Goal: Task Accomplishment & Management: Complete application form

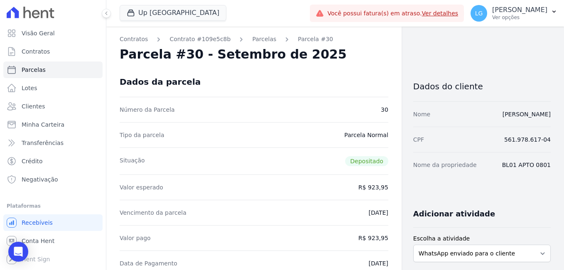
click at [520, 70] on div "Dados do cliente" at bounding box center [481, 83] width 137 height 35
click at [504, 12] on p "[PERSON_NAME]" at bounding box center [519, 10] width 55 height 8
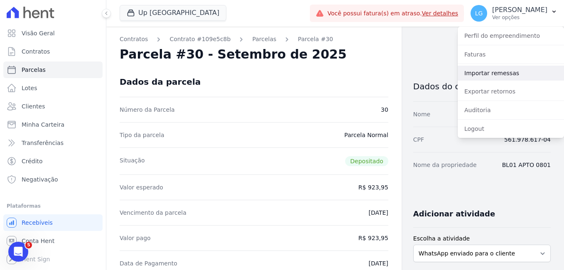
click at [484, 69] on link "Importar remessas" at bounding box center [511, 73] width 106 height 15
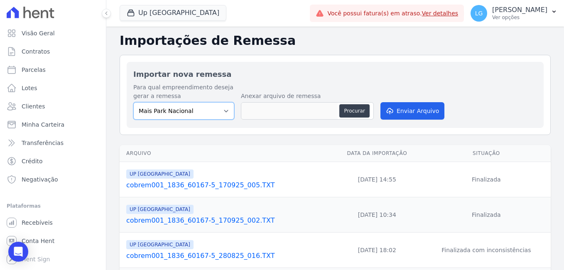
click at [208, 110] on select "Mais Park Nacional Mais Park Pampulha Mugango - Viva Iguaçu Parque Primavera RE…" at bounding box center [183, 110] width 101 height 17
select select "f525e02c-9c4c-4f57-95ad-169c6ef5a465"
click at [133, 102] on select "Mais Park Nacional Mais Park Pampulha Mugango - Viva Iguaçu Parque Primavera RE…" at bounding box center [183, 110] width 101 height 17
click at [349, 106] on button "Procurar" at bounding box center [354, 110] width 30 height 13
type input "cobrem001_1836_60167-5_190925_004.TXT"
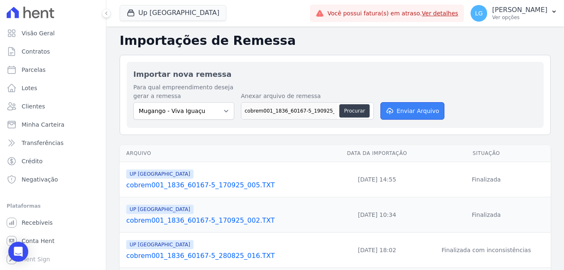
click at [414, 112] on button "Enviar Arquivo" at bounding box center [412, 110] width 64 height 17
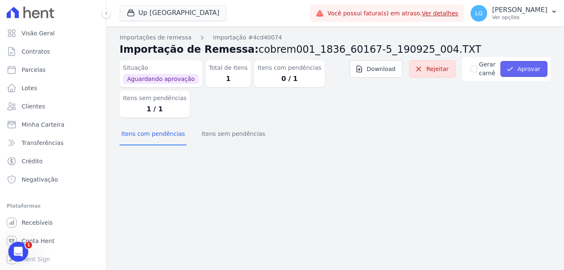
click at [522, 67] on button "Aprovar" at bounding box center [523, 69] width 47 height 16
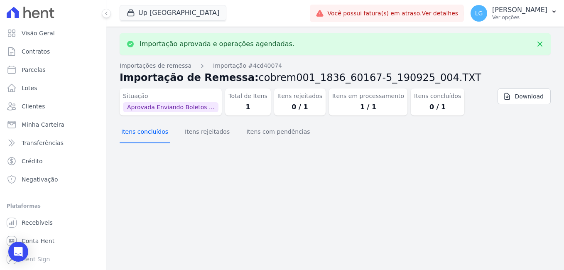
click at [156, 136] on button "Itens concluídos" at bounding box center [145, 133] width 50 height 22
click at [195, 130] on button "Itens rejeitados" at bounding box center [207, 133] width 48 height 22
click at [262, 136] on button "Itens com pendências" at bounding box center [278, 133] width 67 height 22
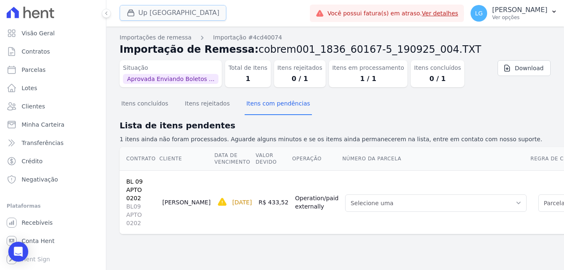
click at [156, 13] on button "Up [GEOGRAPHIC_DATA]" at bounding box center [173, 13] width 107 height 16
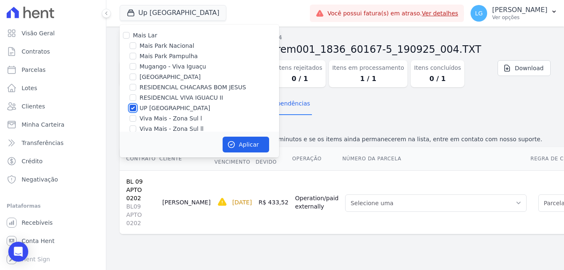
click at [135, 108] on input "UP [GEOGRAPHIC_DATA]" at bounding box center [133, 108] width 7 height 7
checkbox input "false"
click at [133, 69] on input "Mugango - Viva Iguaçu" at bounding box center [133, 66] width 7 height 7
checkbox input "true"
click at [237, 138] on button "Aplicar" at bounding box center [246, 145] width 47 height 16
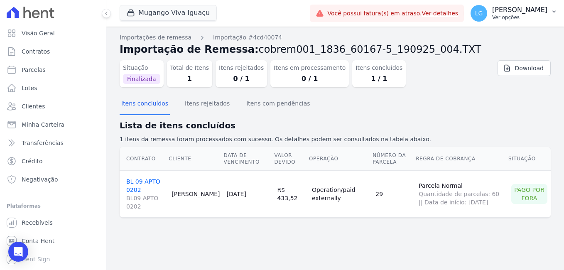
click at [505, 11] on p "[PERSON_NAME]" at bounding box center [519, 10] width 55 height 8
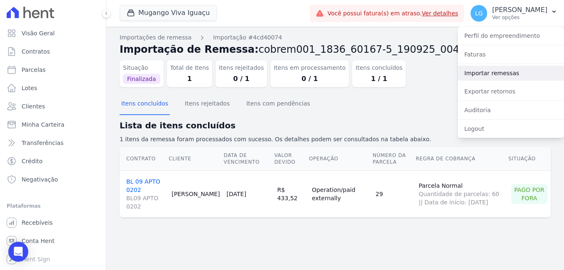
click at [504, 71] on link "Importar remessas" at bounding box center [511, 73] width 106 height 15
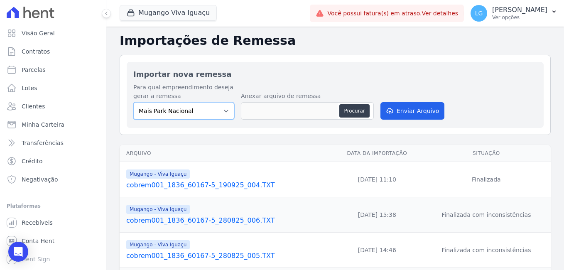
drag, startPoint x: 186, startPoint y: 113, endPoint x: 182, endPoint y: 120, distance: 7.6
click at [186, 113] on select "[GEOGRAPHIC_DATA] [GEOGRAPHIC_DATA] Iguaçu [GEOGRAPHIC_DATA] RESIDENCIAL CHACAR…" at bounding box center [183, 110] width 101 height 17
select select "f525e02c-9c4c-4f57-95ad-169c6ef5a465"
click at [133, 102] on select "[GEOGRAPHIC_DATA] [GEOGRAPHIC_DATA] Iguaçu [GEOGRAPHIC_DATA] RESIDENCIAL CHACAR…" at bounding box center [183, 110] width 101 height 17
click at [363, 112] on button "Procurar" at bounding box center [354, 110] width 30 height 13
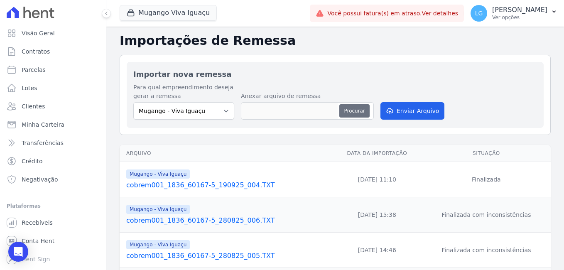
type input "cobrem001_1836_60167-5_190925_006.TXT"
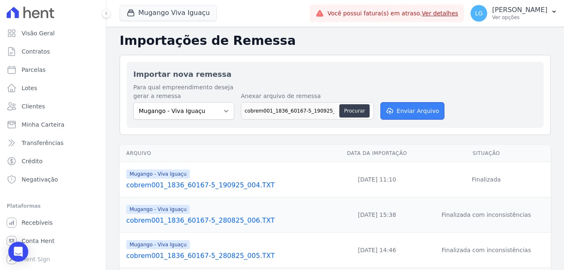
click at [413, 110] on button "Enviar Arquivo" at bounding box center [412, 110] width 64 height 17
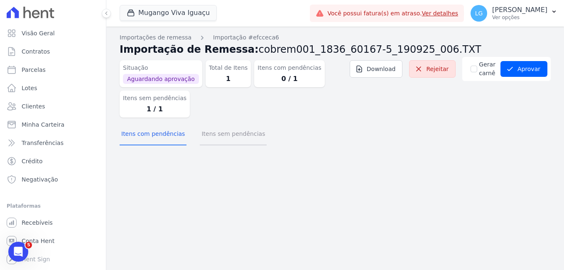
click at [213, 133] on button "Itens sem pendências" at bounding box center [233, 135] width 67 height 22
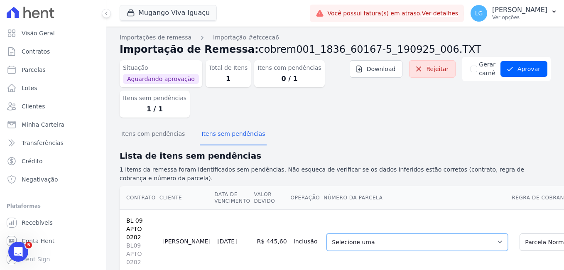
click at [422, 246] on select "Selecione uma 9 - 10/01/2024 - R$ 399,93 - Vencido 28 - 10/08/2025 - R$ 487,57 …" at bounding box center [416, 241] width 181 height 17
click at [427, 246] on select "Selecione uma 9 - 10/01/2024 - R$ 399,93 - Vencido 28 - 10/08/2025 - R$ 487,57 …" at bounding box center [416, 241] width 181 height 17
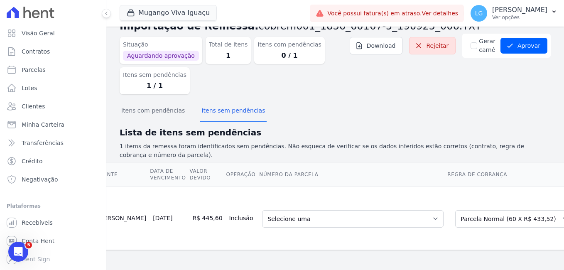
scroll to position [0, 93]
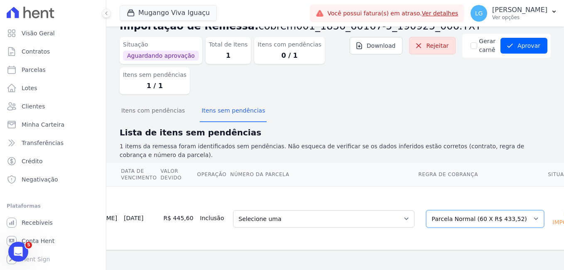
click at [460, 211] on select "Selecione uma Nova Parcela Avulsa Parcela Avulsa Existente Sinal (1 X R$ 1.000,…" at bounding box center [485, 218] width 118 height 17
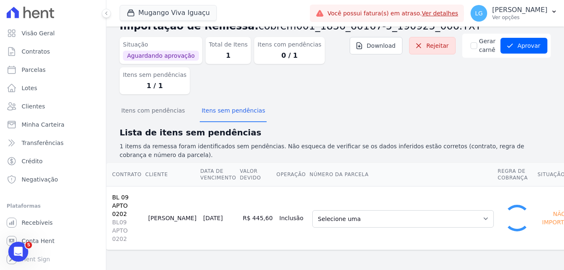
scroll to position [7, 0]
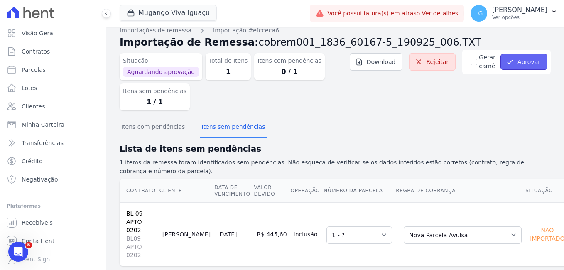
click at [518, 62] on button "Aprovar" at bounding box center [523, 62] width 47 height 16
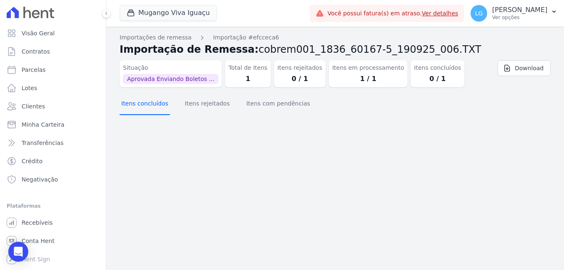
click at [148, 108] on button "Itens concluídos" at bounding box center [145, 104] width 50 height 22
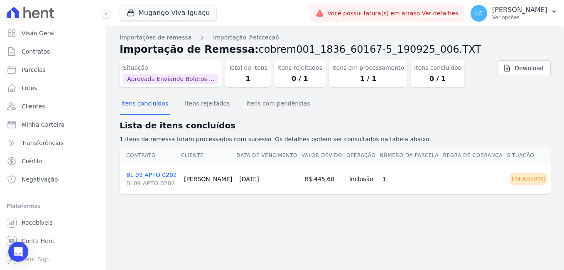
click at [148, 172] on link "BL 09 APTO 0202 BL09 APTO 0202" at bounding box center [151, 179] width 51 height 16
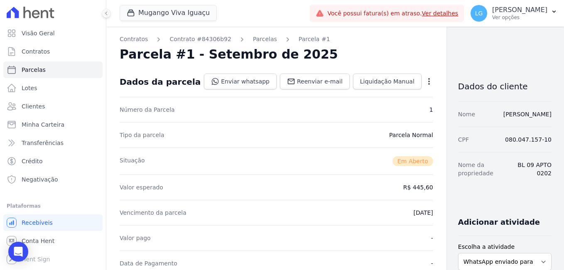
scroll to position [166, 0]
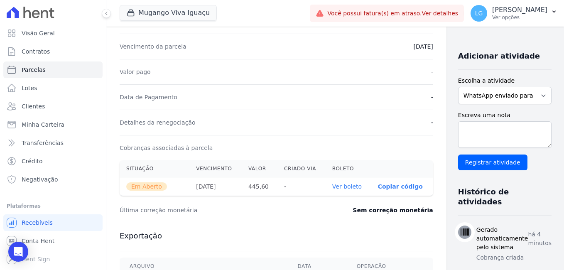
click at [332, 186] on link "Ver boleto" at bounding box center [346, 186] width 29 height 7
click at [517, 9] on p "[PERSON_NAME]" at bounding box center [519, 10] width 55 height 8
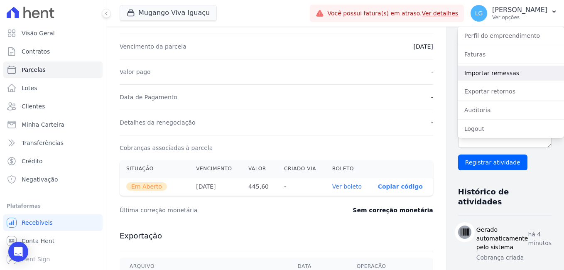
click at [486, 77] on link "Importar remessas" at bounding box center [511, 73] width 106 height 15
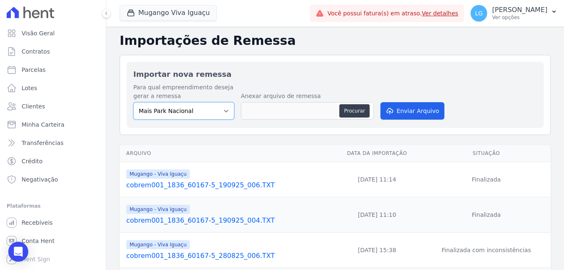
click at [208, 110] on select "Mais Park Nacional Mais Park Pampulha Mugango - Viva Iguaçu Parque Primavera RE…" at bounding box center [183, 110] width 101 height 17
select select "f525e02c-9c4c-4f57-95ad-169c6ef5a465"
click at [133, 102] on select "Mais Park Nacional Mais Park Pampulha Mugango - Viva Iguaçu Parque Primavera RE…" at bounding box center [183, 110] width 101 height 17
click at [355, 107] on button "Procurar" at bounding box center [354, 110] width 30 height 13
type input "cobrem001_1836_60167-5_190925_005.TXT"
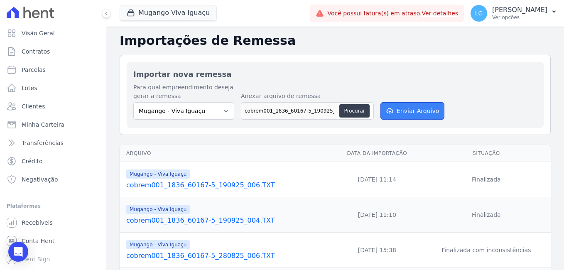
click at [412, 108] on button "Enviar Arquivo" at bounding box center [412, 110] width 64 height 17
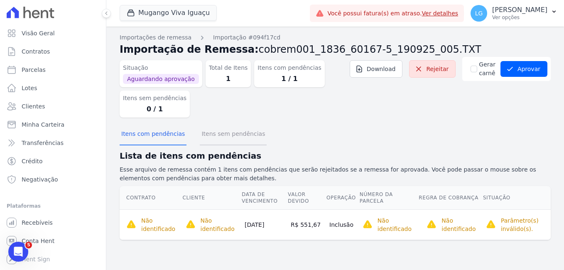
click at [226, 132] on button "Itens sem pendências" at bounding box center [233, 135] width 67 height 22
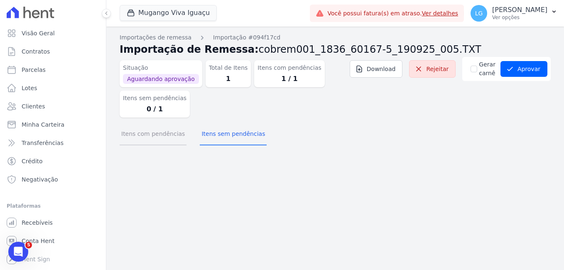
click at [167, 135] on button "Itens com pendências" at bounding box center [153, 135] width 67 height 22
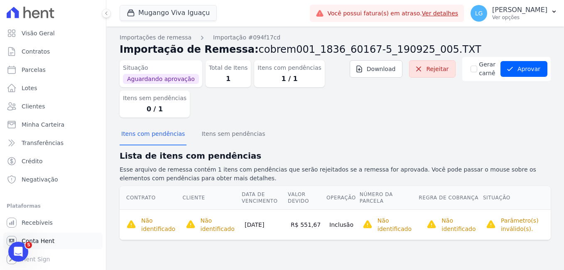
click at [48, 241] on span "Conta Hent" at bounding box center [38, 241] width 33 height 8
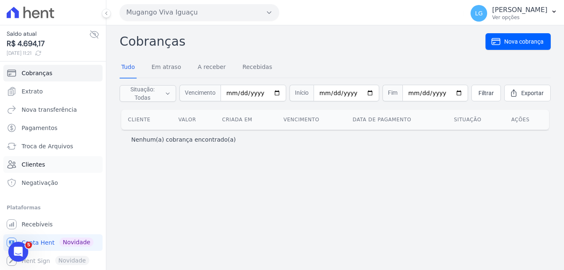
click at [44, 166] on link "Clientes" at bounding box center [52, 164] width 99 height 17
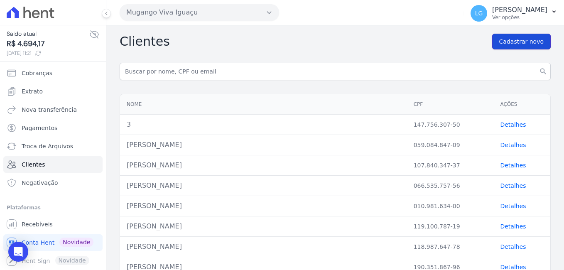
click at [522, 40] on span "Cadastrar novo" at bounding box center [521, 41] width 44 height 8
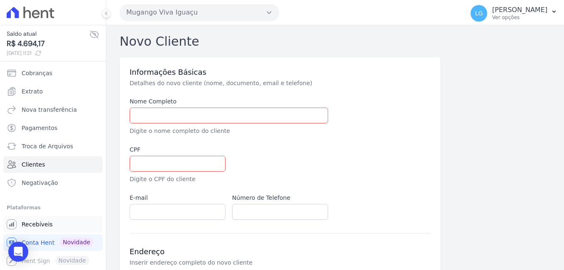
click at [37, 222] on span "Recebíveis" at bounding box center [37, 224] width 31 height 8
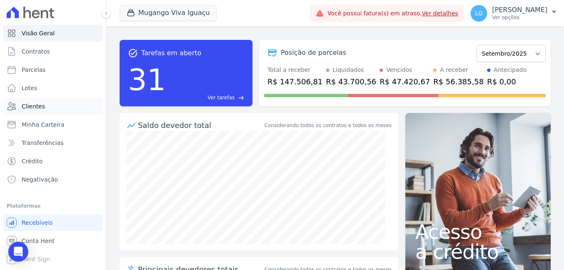
click at [44, 109] on link "Clientes" at bounding box center [52, 106] width 99 height 17
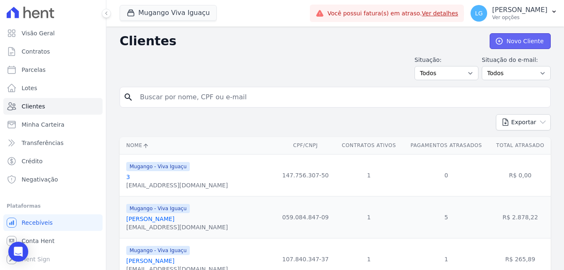
click at [507, 41] on link "Novo Cliente" at bounding box center [520, 41] width 61 height 16
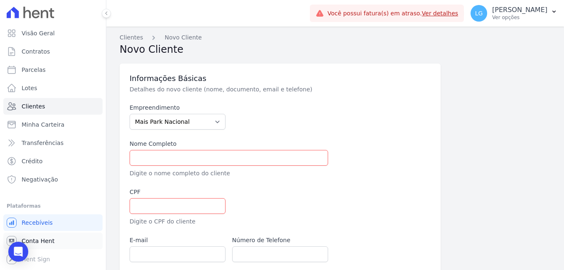
click at [57, 240] on link "Conta Hent" at bounding box center [52, 241] width 99 height 17
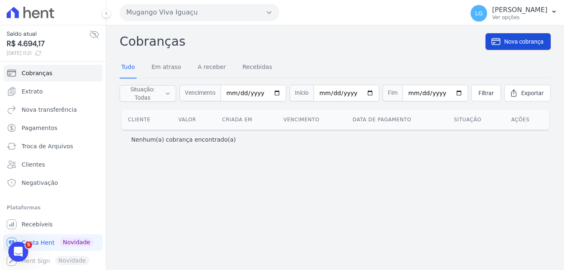
click at [518, 42] on span "Nova cobrança" at bounding box center [523, 41] width 39 height 8
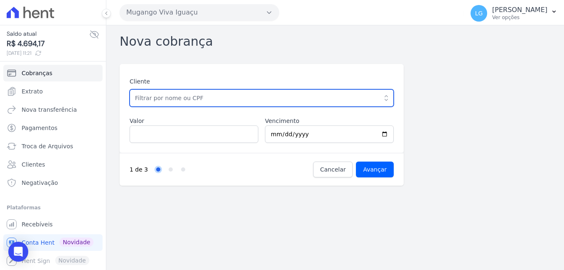
click at [228, 97] on input "text" at bounding box center [262, 97] width 264 height 17
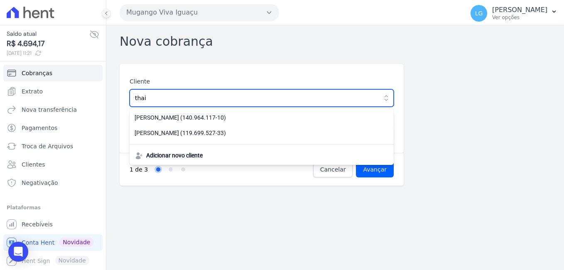
type input "thai"
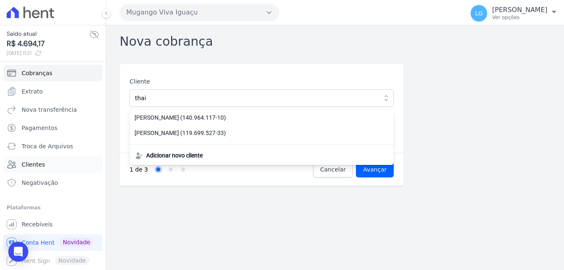
click at [38, 164] on span "Clientes" at bounding box center [33, 164] width 23 height 8
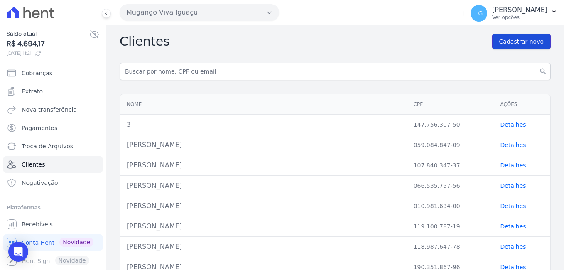
click at [517, 39] on span "Cadastrar novo" at bounding box center [521, 41] width 44 height 8
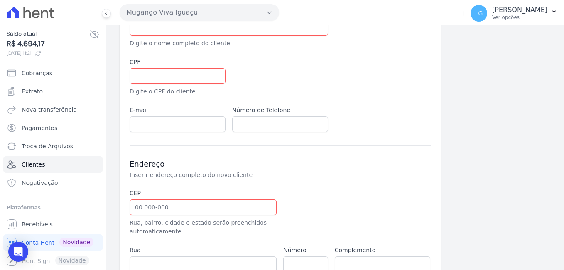
scroll to position [42, 0]
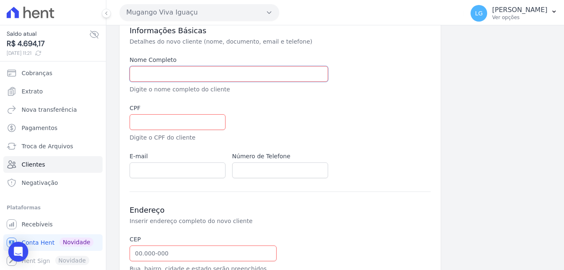
click at [162, 77] on input "text" at bounding box center [229, 74] width 198 height 16
paste input "THAIS DA COSTA SILVA"
type input "THAIS DA COSTA SILVA"
click at [170, 129] on input "text" at bounding box center [178, 122] width 96 height 16
paste input "16691457781"
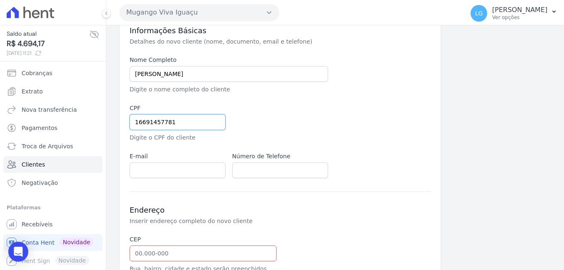
type input "16691457781"
drag, startPoint x: 178, startPoint y: 167, endPoint x: 203, endPoint y: 175, distance: 26.4
click at [178, 167] on input "email" at bounding box center [178, 170] width 96 height 16
click at [262, 171] on input "text" at bounding box center [280, 170] width 96 height 16
paste input "21 979503193"
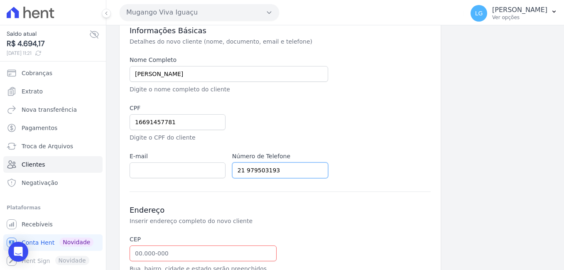
click at [244, 173] on input "21 979503193" at bounding box center [280, 170] width 96 height 16
type input "21979503193"
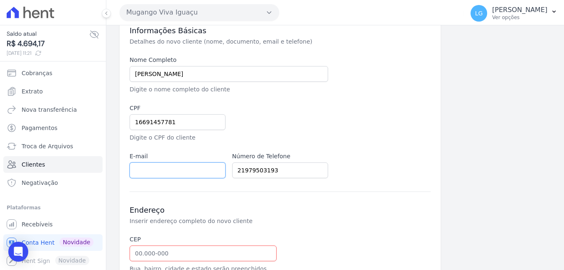
click at [165, 169] on input "email" at bounding box center [178, 170] width 96 height 16
paste input "Thaisilvahg@gmail.com"
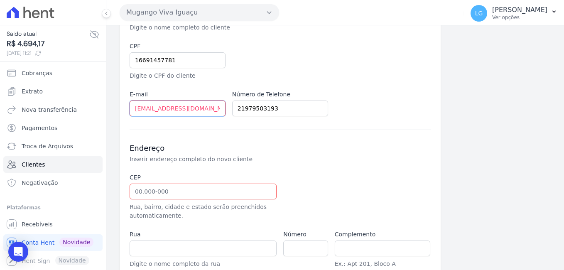
scroll to position [192, 0]
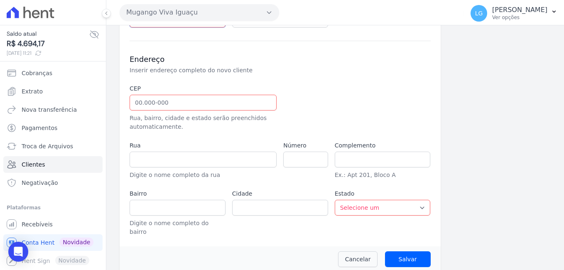
type input "Thaisilvahg@gmail.com"
click at [183, 105] on input "text" at bounding box center [203, 103] width 147 height 16
click at [355, 211] on select "Selecione um AC AL AP AM BA CE DF ES GO MA MG MT MS PA PB PR PE PI RJ RN RS RO …" at bounding box center [383, 208] width 96 height 16
select select "RJ"
click at [335, 200] on select "Selecione um AC AL AP AM BA CE DF ES GO MA MG MT MS PA PB PR PE PI RJ RN RS RO …" at bounding box center [383, 208] width 96 height 16
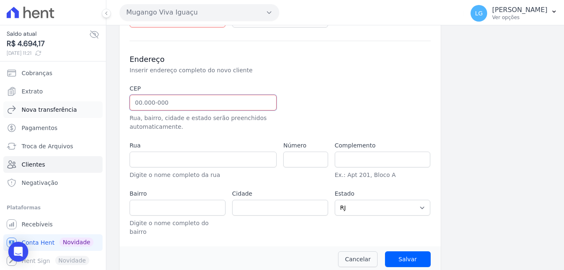
drag, startPoint x: 179, startPoint y: 105, endPoint x: 78, endPoint y: 105, distance: 100.9
click at [78, 105] on div "Saldo atual R$ 4.694,17 19/09/2025, 11:21 Cobranças Extrato Nova transferência …" at bounding box center [282, 135] width 564 height 270
paste input "26.125-220"
type input "26.125-220"
type input "Rua Campos Sales"
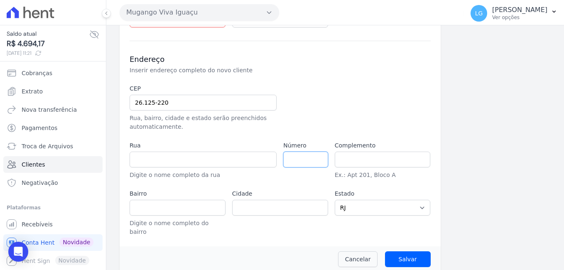
type input "São Francisco de Assis"
type input "Belford Roxo"
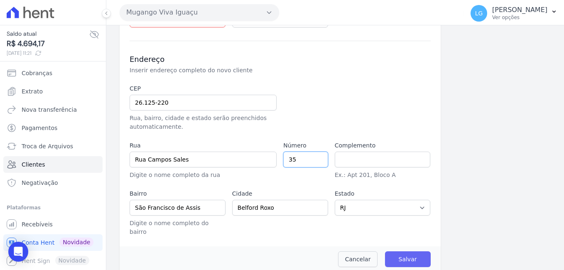
type input "35"
click at [399, 251] on input "Salvar" at bounding box center [408, 259] width 46 height 16
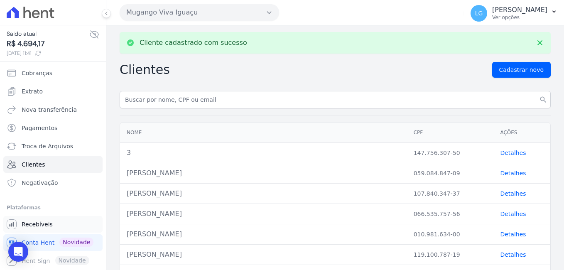
click at [48, 227] on span "Recebíveis" at bounding box center [37, 224] width 31 height 8
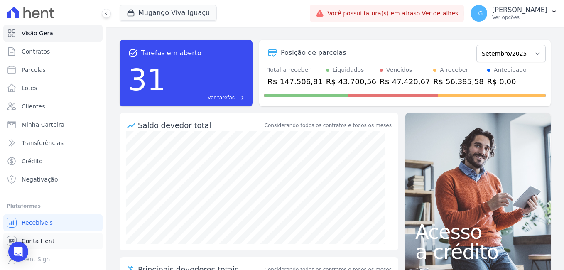
click at [48, 240] on span "Conta Hent" at bounding box center [38, 241] width 33 height 8
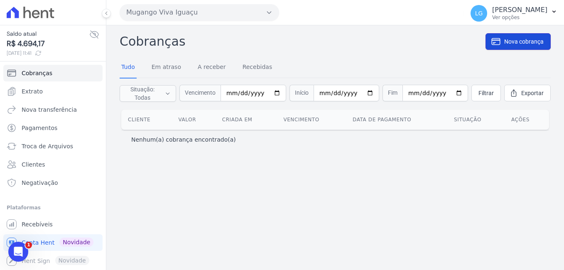
click at [529, 35] on link "Nova cobrança" at bounding box center [517, 41] width 65 height 17
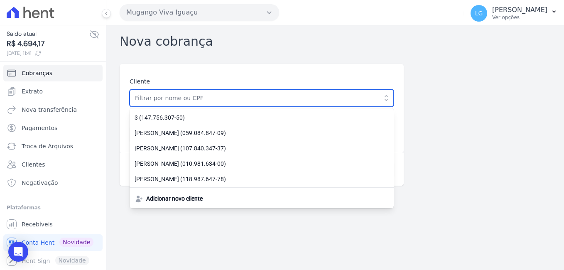
click at [259, 105] on input "text" at bounding box center [262, 97] width 264 height 17
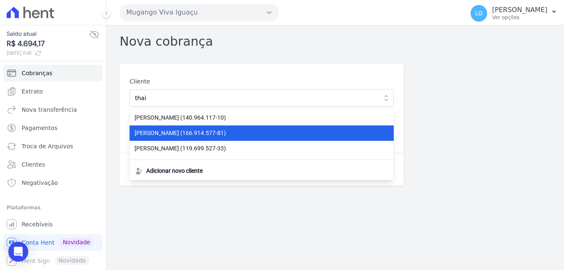
click at [231, 134] on span "THAIS DA COSTA SILVA (166.914.577-81)" at bounding box center [257, 133] width 244 height 9
type input "THAIS DA COSTA SILVA"
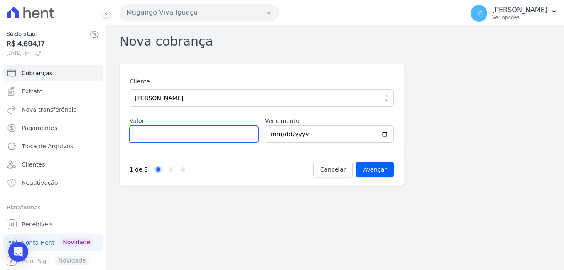
click at [215, 135] on input "Valor" at bounding box center [194, 133] width 129 height 17
click at [36, 227] on span "Recebíveis" at bounding box center [37, 224] width 31 height 8
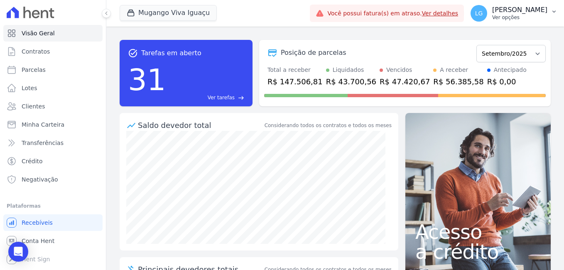
click at [544, 10] on p "[PERSON_NAME]" at bounding box center [519, 10] width 55 height 8
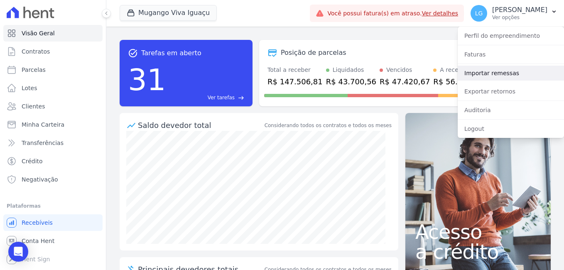
click at [494, 74] on link "Importar remessas" at bounding box center [511, 73] width 106 height 15
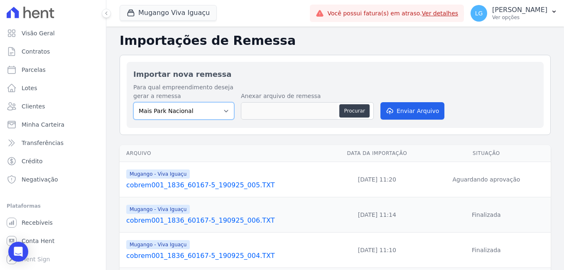
click at [212, 111] on select "[GEOGRAPHIC_DATA] [GEOGRAPHIC_DATA] Iguaçu [GEOGRAPHIC_DATA] RESIDENCIAL CHACAR…" at bounding box center [183, 110] width 101 height 17
click at [133, 102] on select "[GEOGRAPHIC_DATA] [GEOGRAPHIC_DATA] Iguaçu [GEOGRAPHIC_DATA] RESIDENCIAL CHACAR…" at bounding box center [183, 110] width 101 height 17
click at [169, 110] on select "[GEOGRAPHIC_DATA] [GEOGRAPHIC_DATA] Iguaçu [GEOGRAPHIC_DATA] RESIDENCIAL CHACAR…" at bounding box center [183, 110] width 101 height 17
select select "f525e02c-9c4c-4f57-95ad-169c6ef5a465"
click at [133, 102] on select "[GEOGRAPHIC_DATA] [GEOGRAPHIC_DATA] Iguaçu [GEOGRAPHIC_DATA] RESIDENCIAL CHACAR…" at bounding box center [183, 110] width 101 height 17
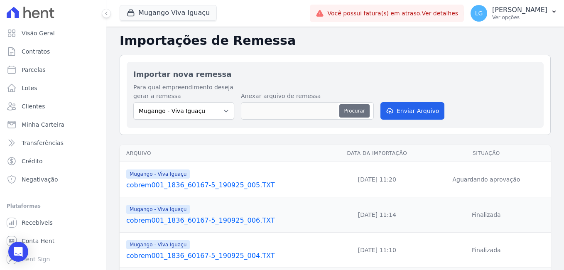
click at [355, 109] on button "Procurar" at bounding box center [354, 110] width 30 height 13
type input "cobrem001_1836_60167-5_190925_005.TXT"
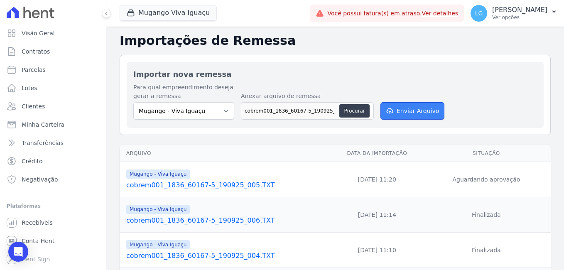
click at [405, 107] on button "Enviar Arquivo" at bounding box center [412, 110] width 64 height 17
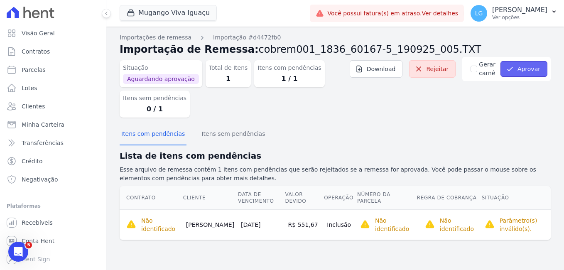
click at [529, 68] on button "Aprovar" at bounding box center [523, 69] width 47 height 16
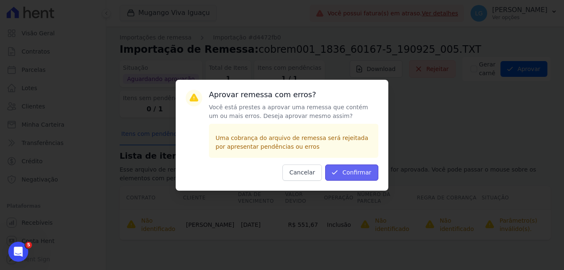
click at [364, 171] on button "Confirmar" at bounding box center [351, 172] width 53 height 16
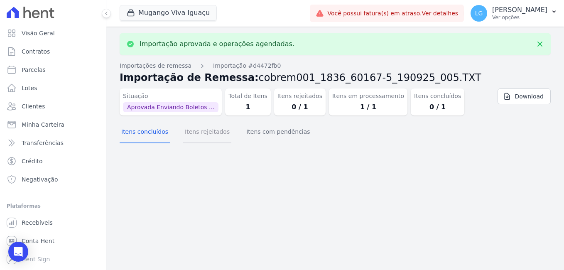
click at [206, 135] on button "Itens rejeitados" at bounding box center [207, 133] width 48 height 22
click at [267, 132] on button "Itens com pendências" at bounding box center [278, 133] width 67 height 22
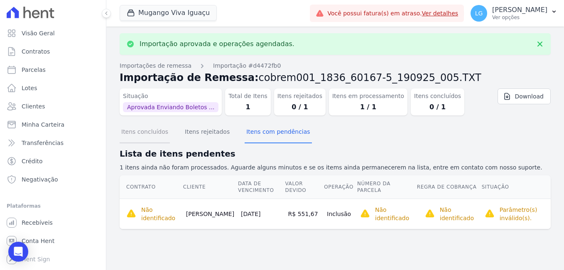
click at [154, 135] on button "Itens concluídos" at bounding box center [145, 133] width 50 height 22
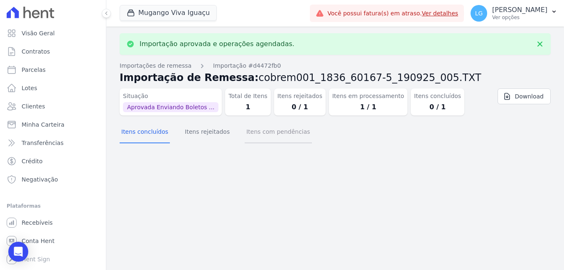
click at [285, 129] on button "Itens com pendências" at bounding box center [278, 133] width 67 height 22
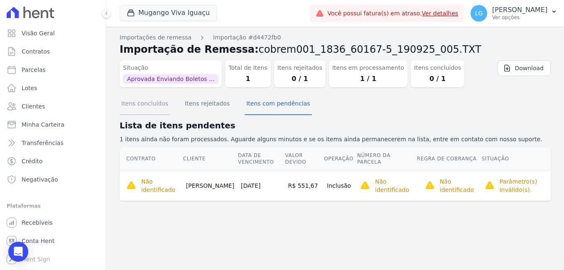
click at [146, 105] on button "Itens concluídos" at bounding box center [145, 104] width 50 height 22
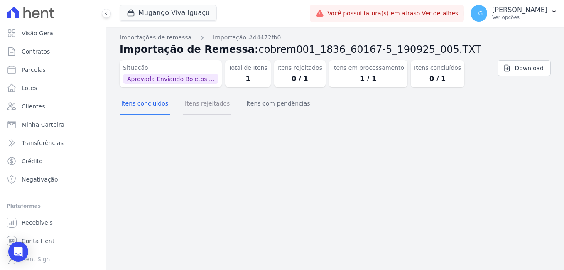
click at [206, 105] on button "Itens rejeitados" at bounding box center [207, 104] width 48 height 22
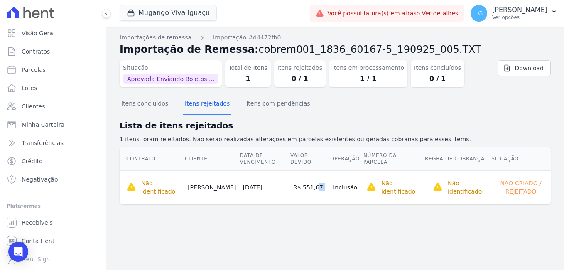
drag, startPoint x: 297, startPoint y: 191, endPoint x: 315, endPoint y: 193, distance: 18.4
click at [315, 193] on tr "Não identificado Não foi possível encontrar contratos no sistema para o cliente…" at bounding box center [335, 187] width 431 height 34
copy tr "551,67"
click at [46, 242] on span "Conta Hent" at bounding box center [38, 241] width 33 height 8
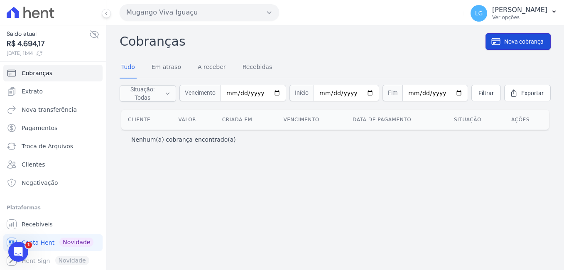
click at [515, 39] on span "Nova cobrança" at bounding box center [523, 41] width 39 height 8
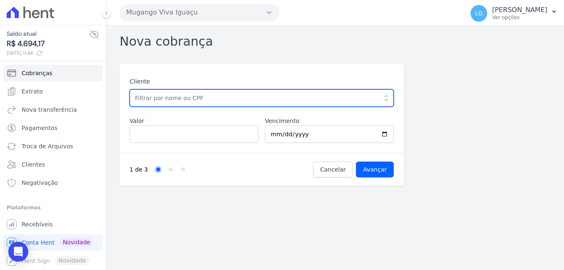
click at [236, 102] on input "text" at bounding box center [262, 97] width 264 height 17
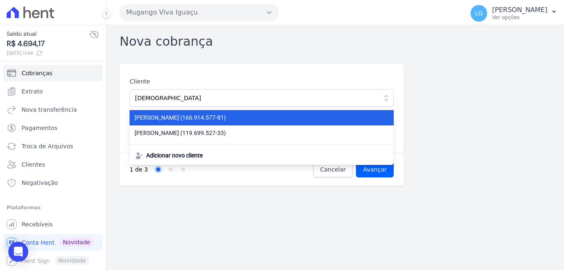
click at [213, 118] on span "THAIS DA COSTA SILVA (166.914.577-81)" at bounding box center [257, 117] width 244 height 9
type input "[PERSON_NAME]"
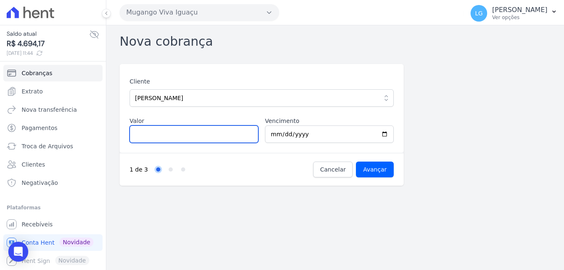
click at [193, 133] on input "Valor" at bounding box center [194, 133] width 129 height 17
paste input "551.67"
type input "551.67"
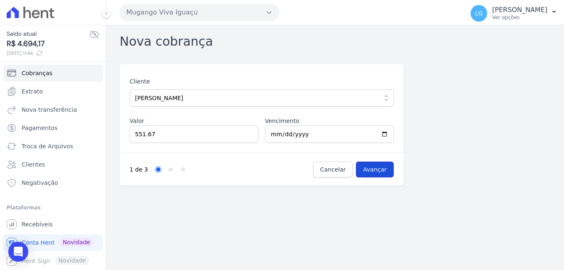
click at [376, 168] on input "Avançar" at bounding box center [375, 170] width 38 height 16
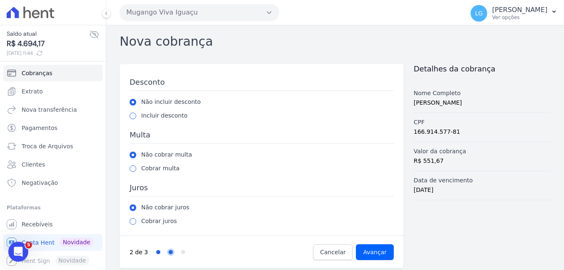
scroll to position [5, 0]
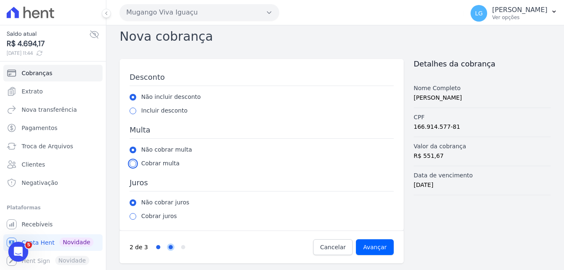
click at [134, 164] on input "radio" at bounding box center [133, 163] width 7 height 7
radio input "true"
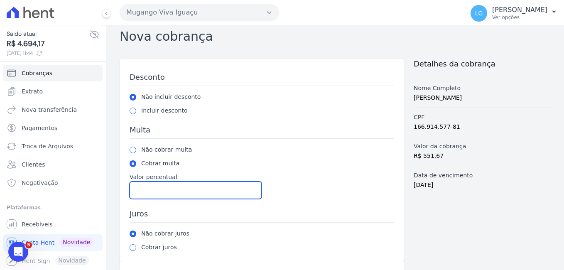
click at [169, 191] on input "Valor percentual" at bounding box center [196, 189] width 132 height 17
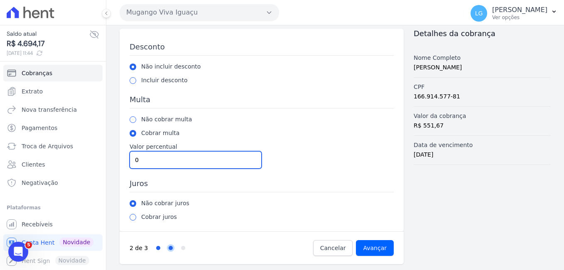
scroll to position [36, 0]
type input "0"
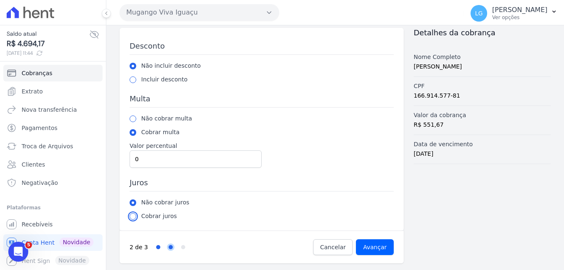
click at [133, 217] on input "radio" at bounding box center [133, 216] width 7 height 7
radio input "true"
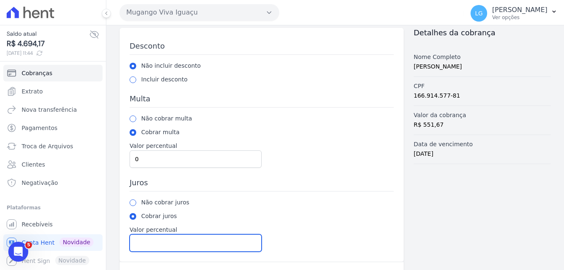
click at [194, 242] on input "Valor percentual" at bounding box center [196, 242] width 132 height 17
type input "1"
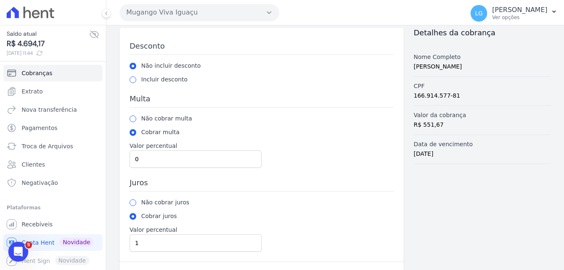
click at [323, 212] on div "Cobrar juros" at bounding box center [262, 216] width 264 height 9
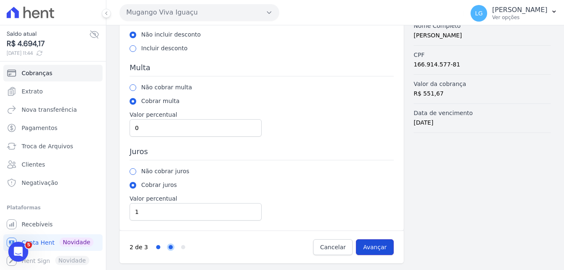
click at [375, 246] on input "Avançar" at bounding box center [375, 247] width 38 height 16
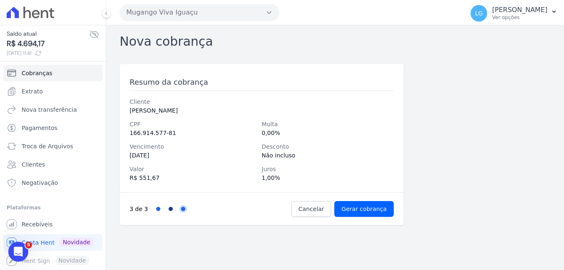
click at [169, 209] on link "Step 2" at bounding box center [171, 209] width 4 height 4
click at [363, 209] on input "Gerar cobrança" at bounding box center [363, 209] width 59 height 16
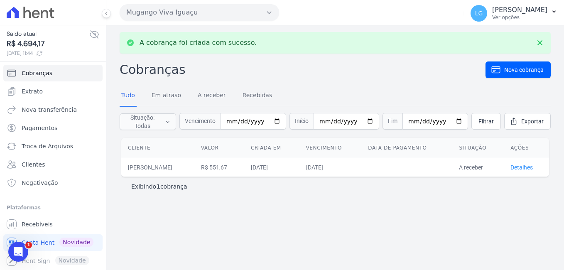
click at [523, 165] on link "Detalhes" at bounding box center [521, 167] width 22 height 7
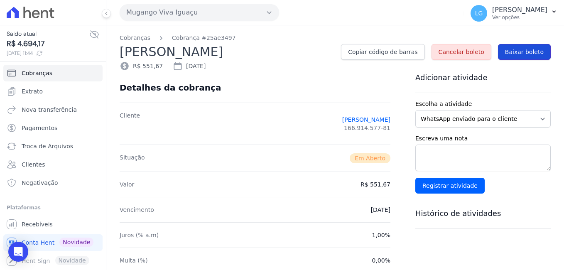
click at [528, 47] on link "Baixar boleto" at bounding box center [524, 52] width 53 height 16
